Goal: Information Seeking & Learning: Learn about a topic

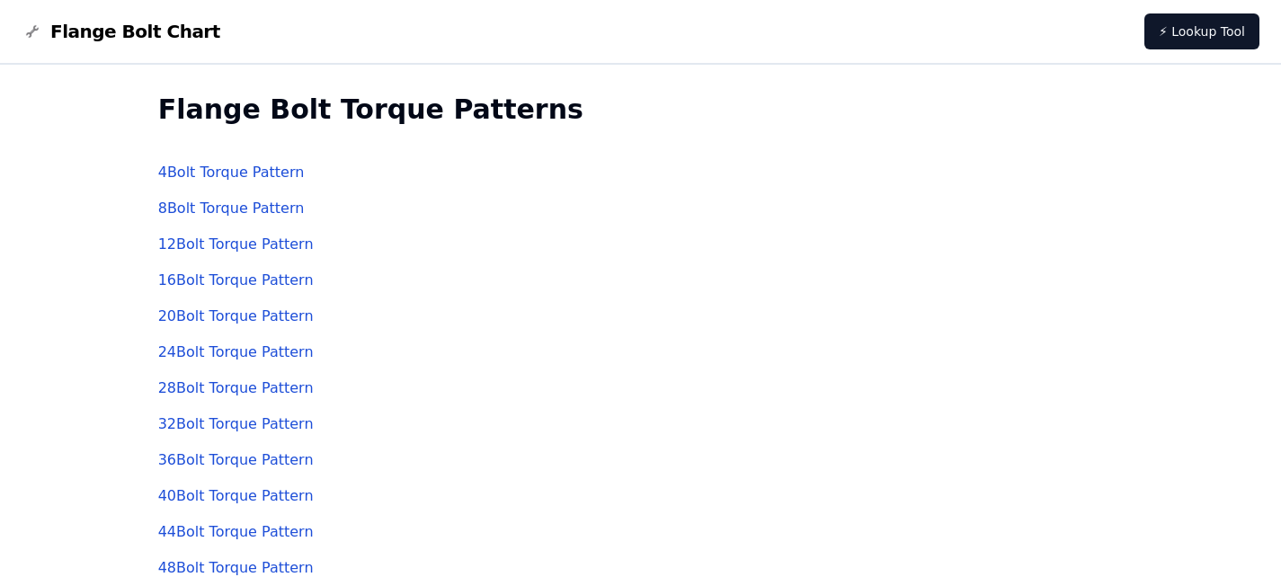
click at [242, 167] on link "4 Bolt Torque Pattern" at bounding box center [231, 172] width 147 height 17
click at [145, 35] on span "Flange Bolt Chart" at bounding box center [135, 31] width 170 height 25
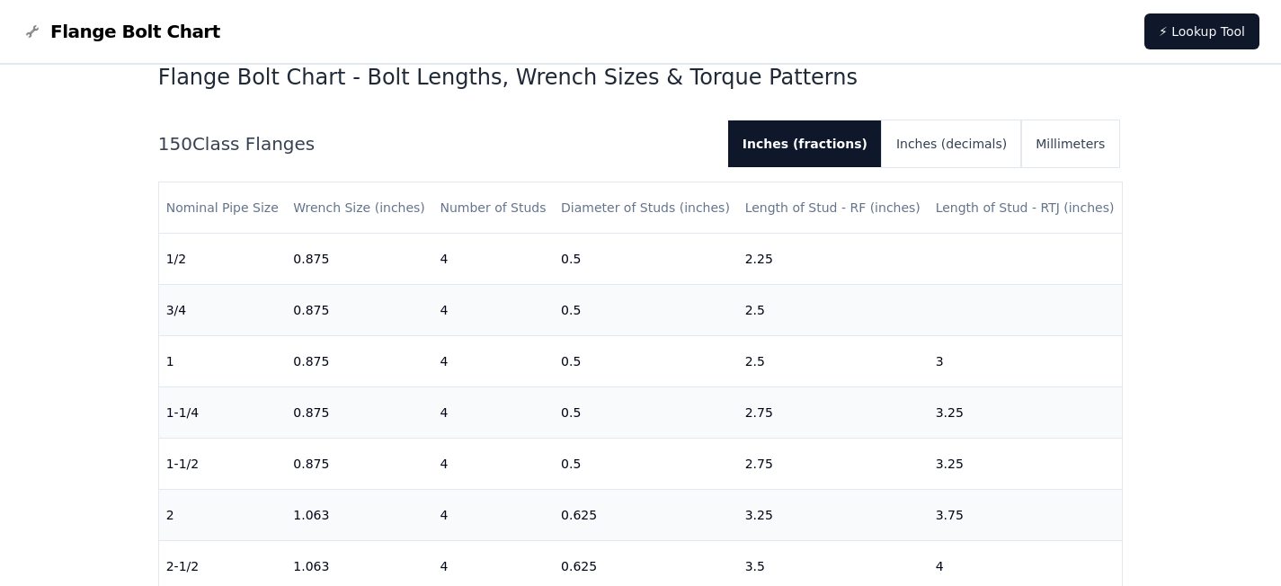
scroll to position [439, 0]
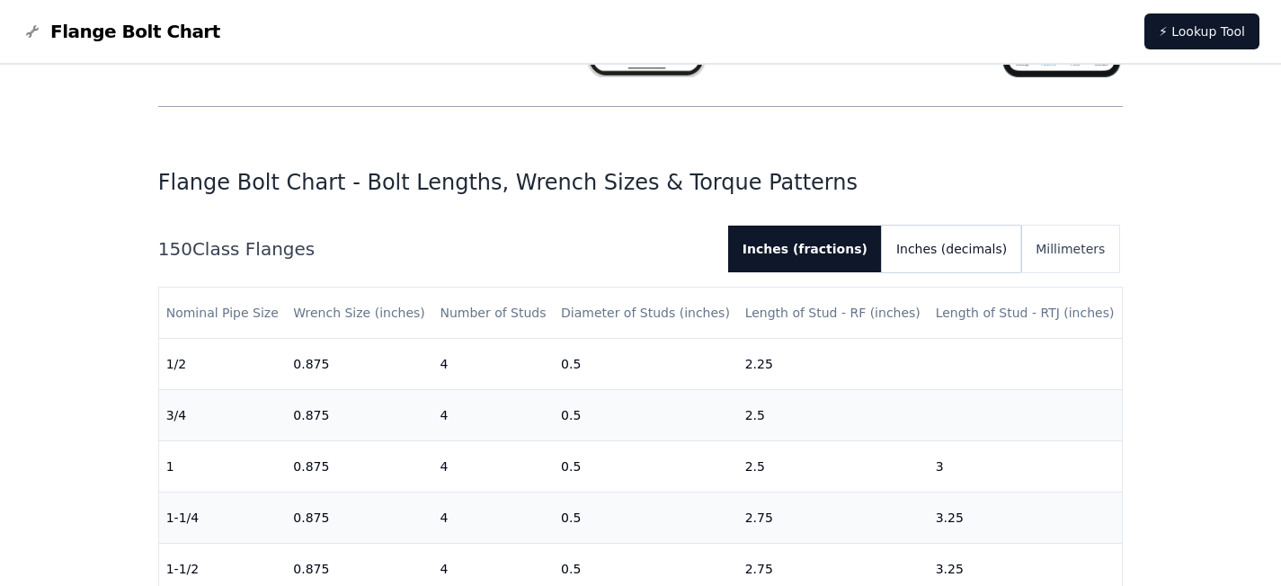
click at [959, 263] on button "Inches (decimals)" at bounding box center [951, 249] width 139 height 47
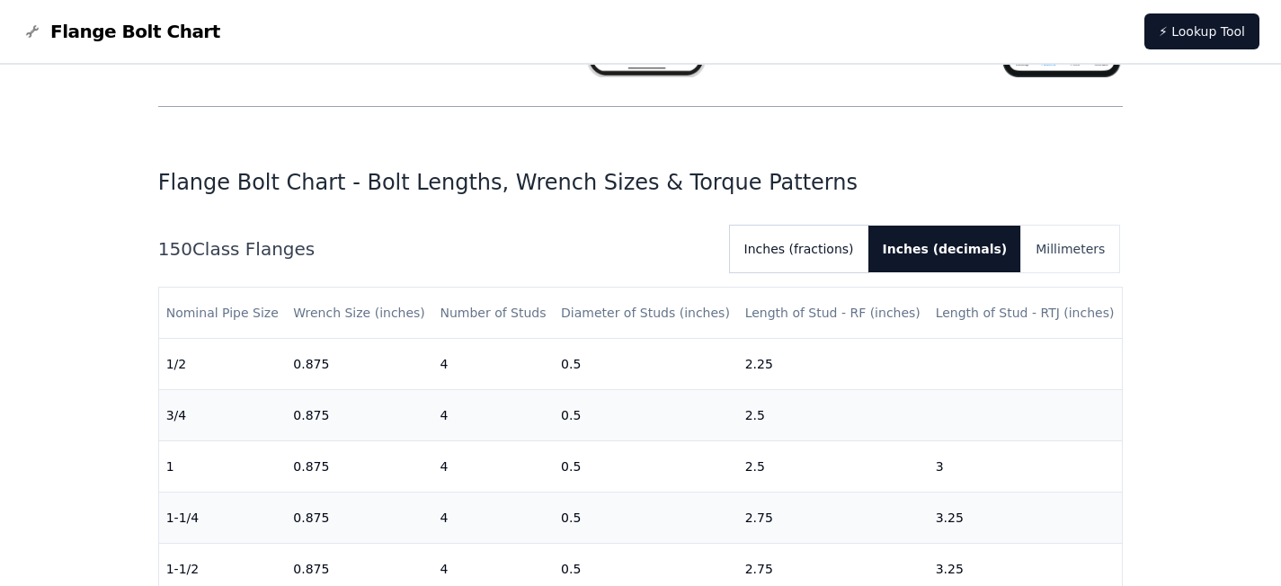
click at [806, 241] on button "Inches (fractions)" at bounding box center [799, 249] width 138 height 47
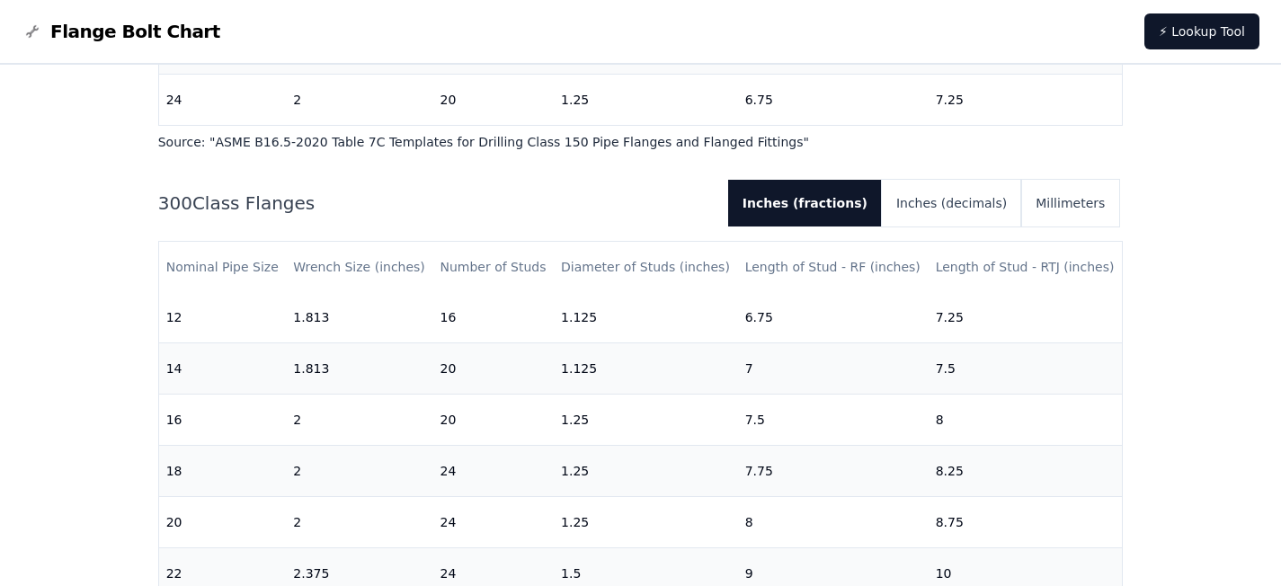
scroll to position [718, 0]
click at [952, 210] on button "Inches (decimals)" at bounding box center [951, 203] width 139 height 47
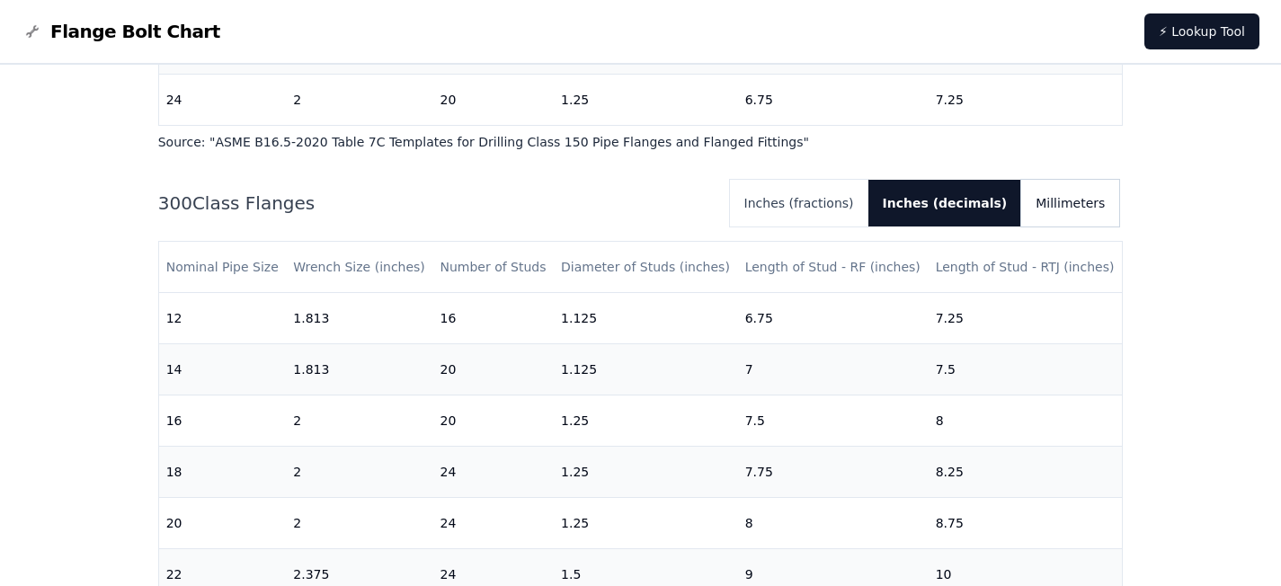
click at [1037, 206] on button "Millimeters" at bounding box center [1070, 203] width 98 height 47
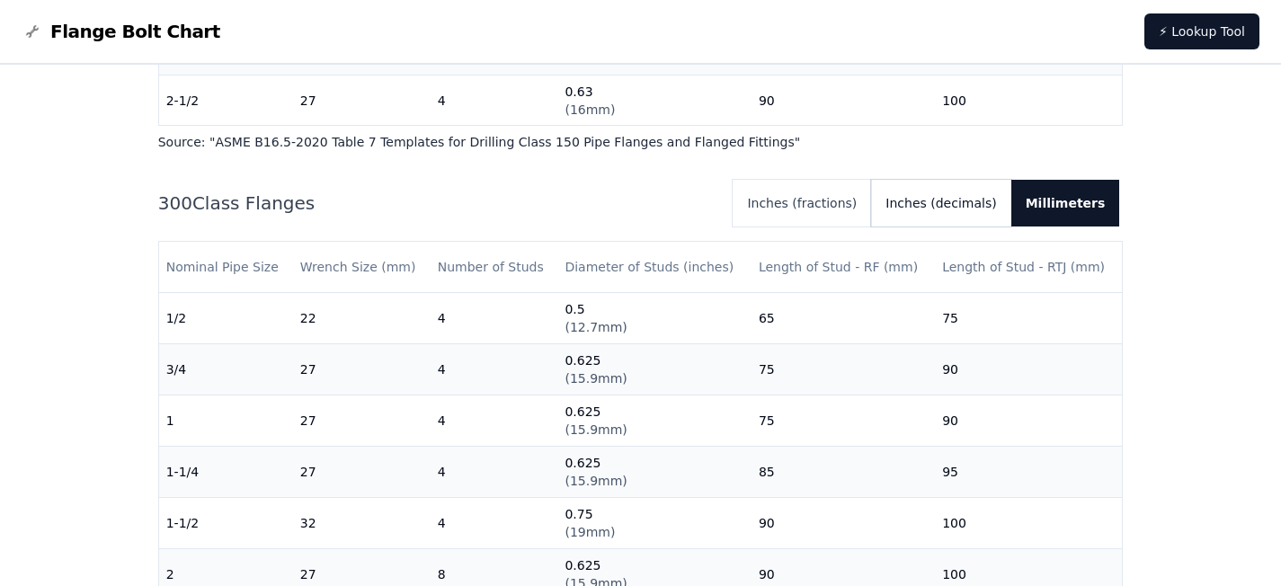
click at [965, 206] on button "Inches (decimals)" at bounding box center [940, 203] width 139 height 47
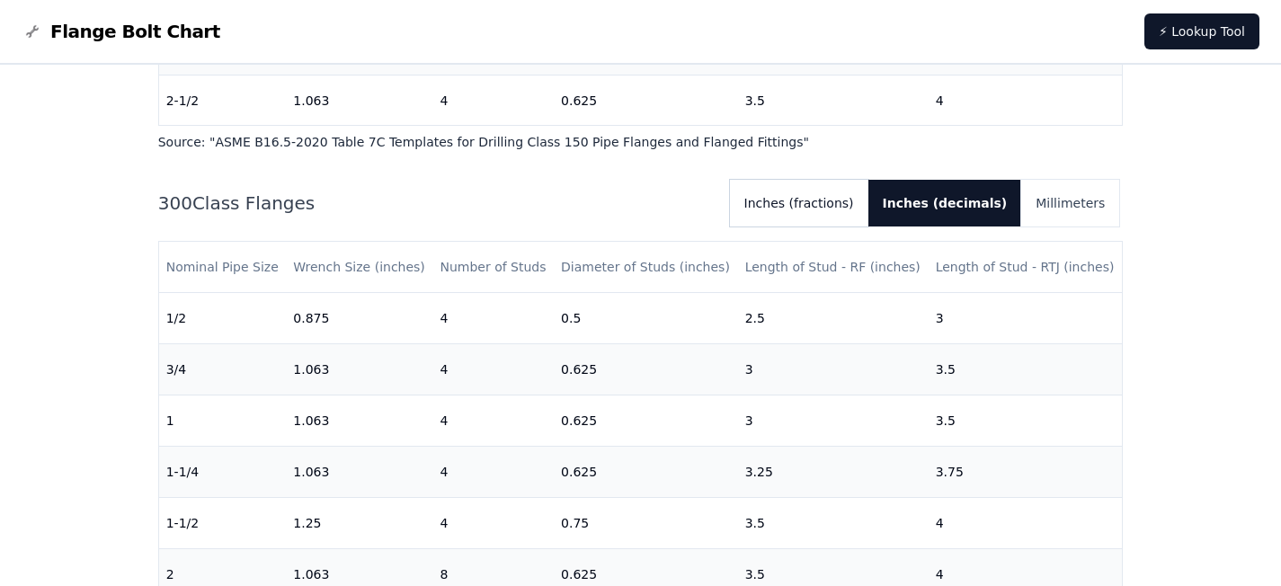
click at [869, 207] on button "Inches (fractions)" at bounding box center [799, 203] width 138 height 47
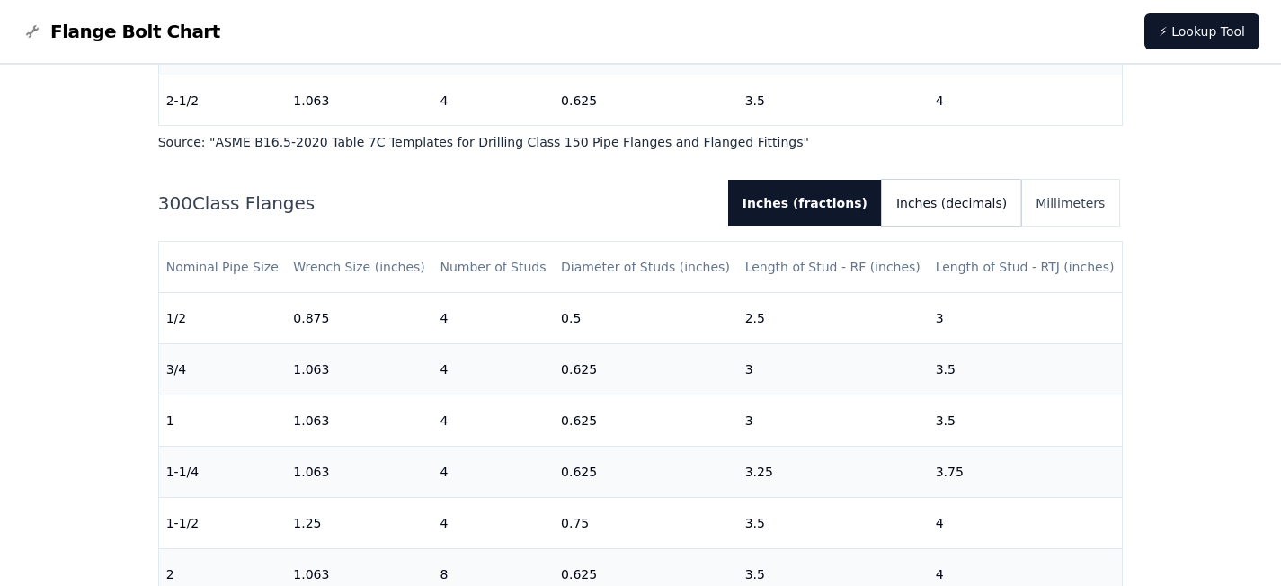
click at [951, 218] on button "Inches (decimals)" at bounding box center [951, 203] width 139 height 47
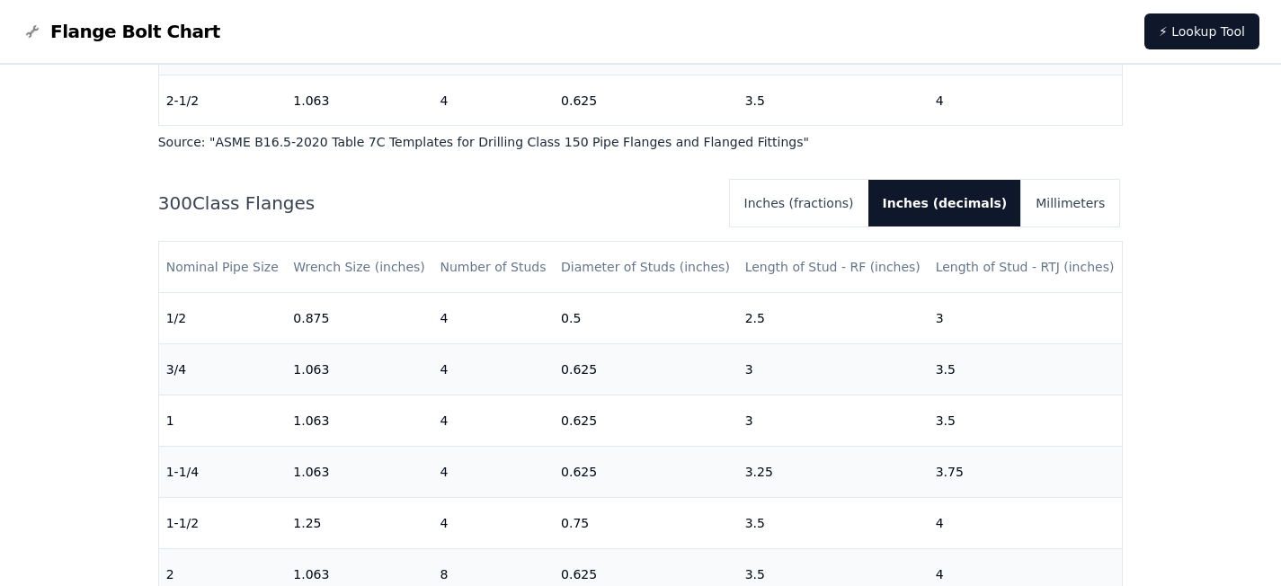
click at [1049, 229] on div "300 Class Flanges Inches (fractions) Inches (decimals) Millimeters Nominal Pipe…" at bounding box center [641, 428] width 966 height 496
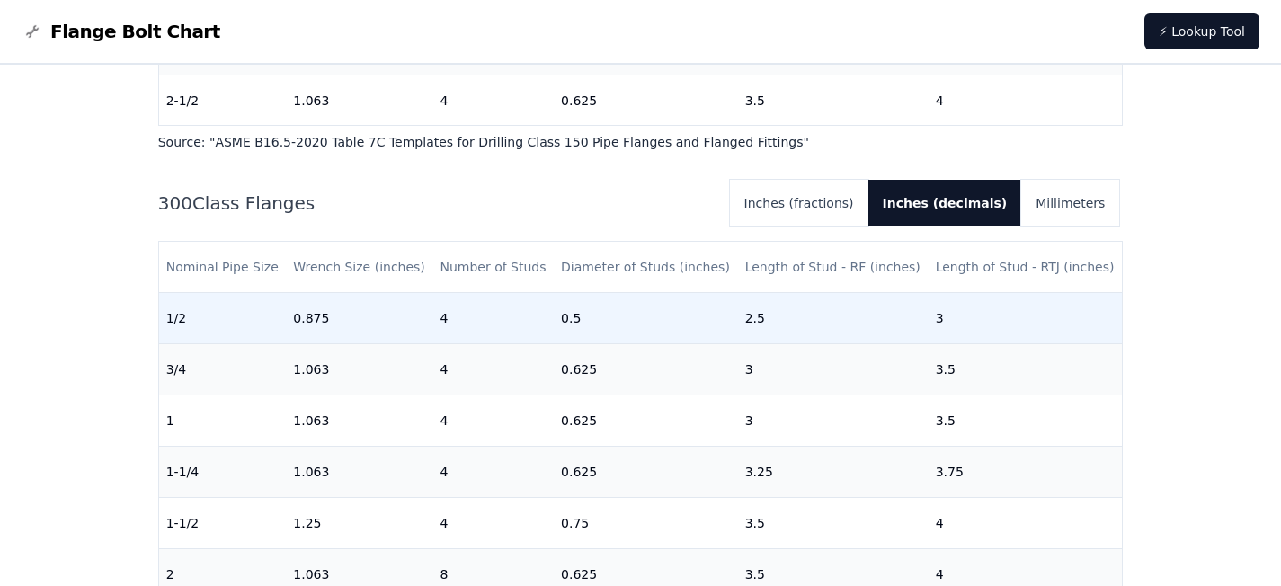
scroll to position [718, 0]
